Goal: Task Accomplishment & Management: Use online tool/utility

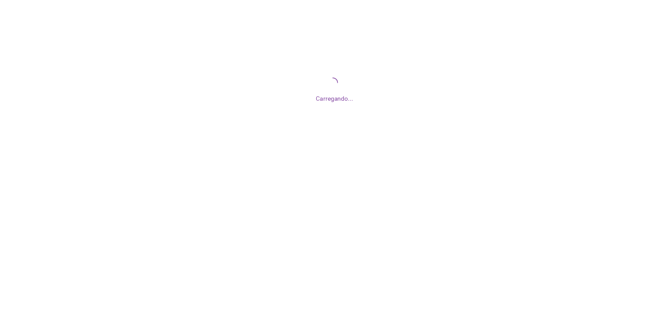
scroll to position [5, 0]
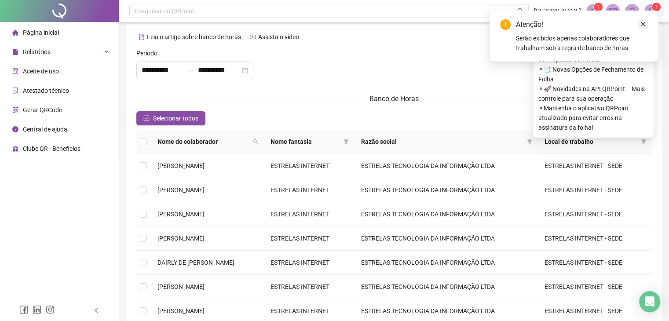
click at [644, 25] on icon "close" at bounding box center [643, 24] width 6 height 6
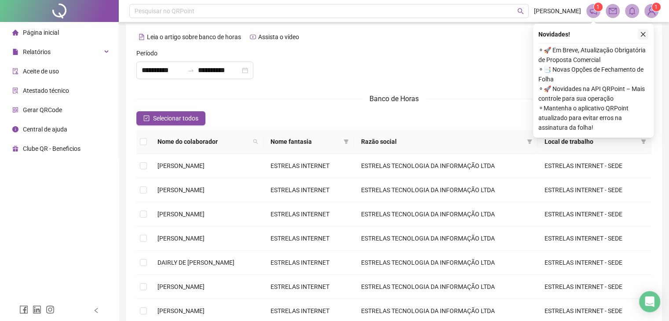
click at [644, 33] on icon "close" at bounding box center [643, 34] width 6 height 6
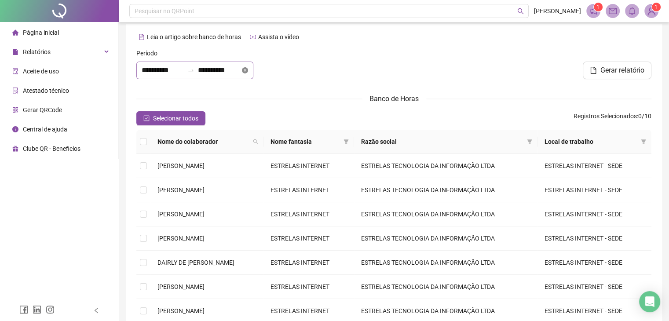
click at [248, 70] on icon "close-circle" at bounding box center [245, 70] width 6 height 6
click at [174, 70] on input at bounding box center [163, 70] width 42 height 11
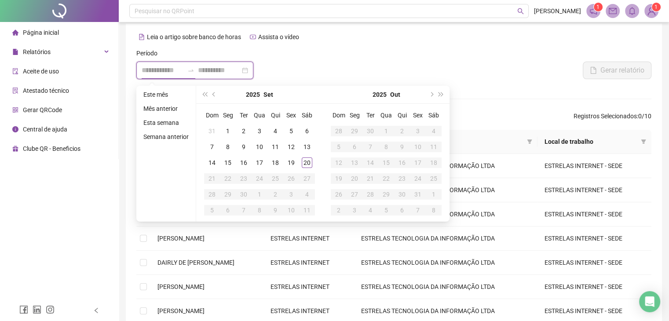
type input "**********"
click at [228, 132] on div "1" at bounding box center [228, 131] width 11 height 11
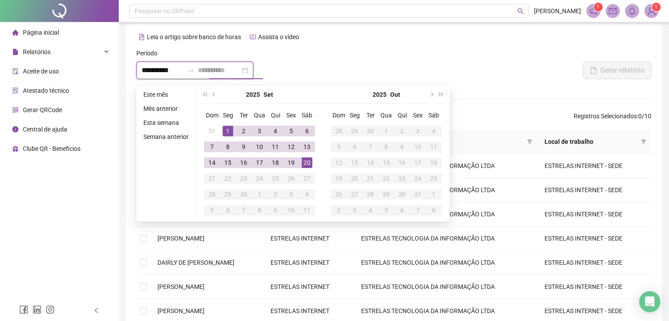
type input "**********"
click at [304, 162] on div "20" at bounding box center [307, 163] width 11 height 11
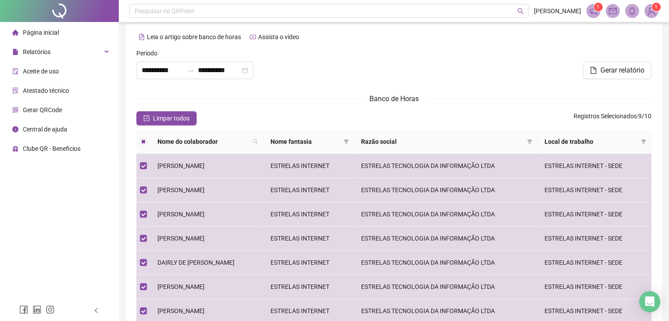
scroll to position [3, 0]
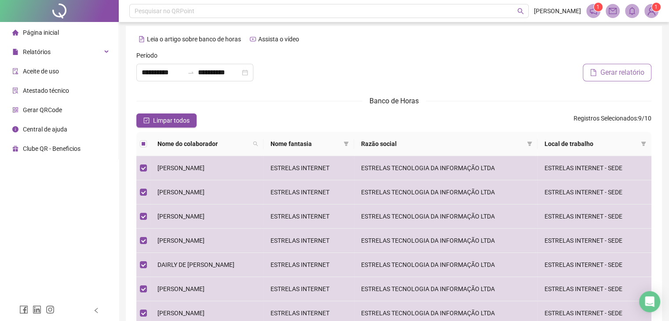
click at [614, 74] on span "Gerar relatório" at bounding box center [623, 72] width 44 height 11
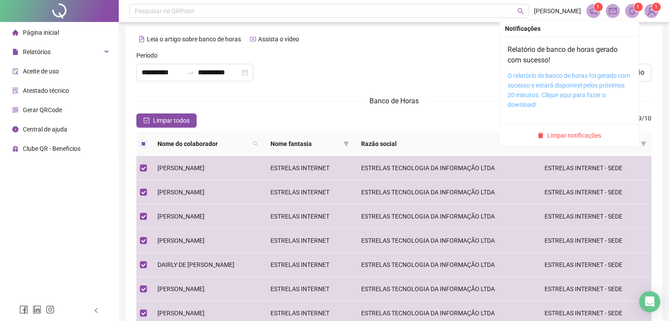
click at [529, 101] on link "O relatório de banco de horas foi gerado com sucesso e estará disponível pelos …" at bounding box center [569, 90] width 122 height 36
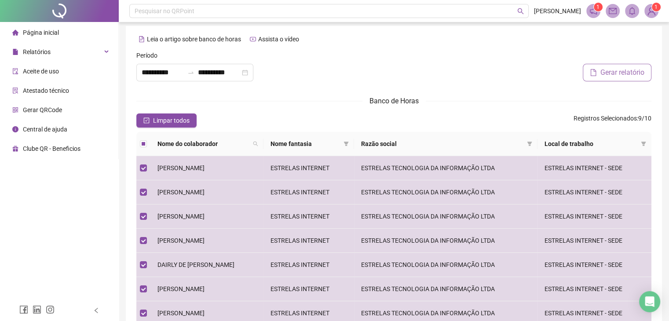
click at [628, 78] on button "Gerar relatório" at bounding box center [617, 73] width 69 height 18
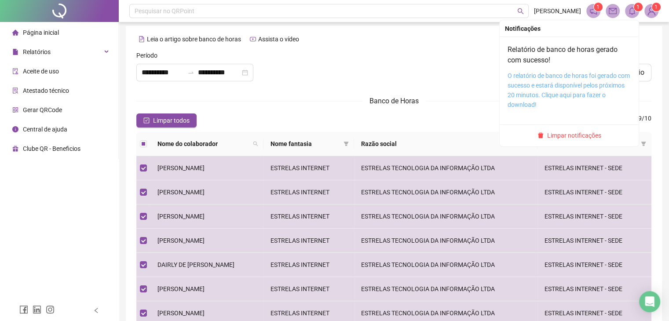
click at [533, 93] on link "O relatório de banco de horas foi gerado com sucesso e estará disponível pelos …" at bounding box center [569, 90] width 122 height 36
